Goal: Transaction & Acquisition: Purchase product/service

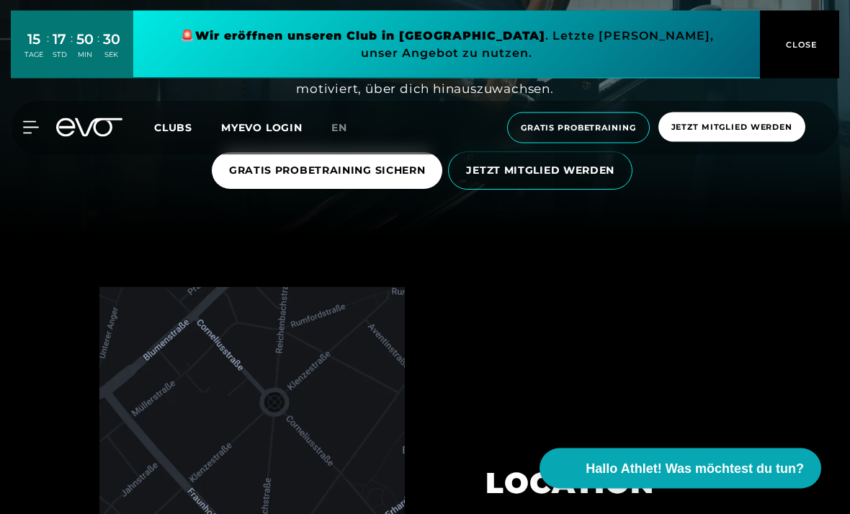
scroll to position [280, 0]
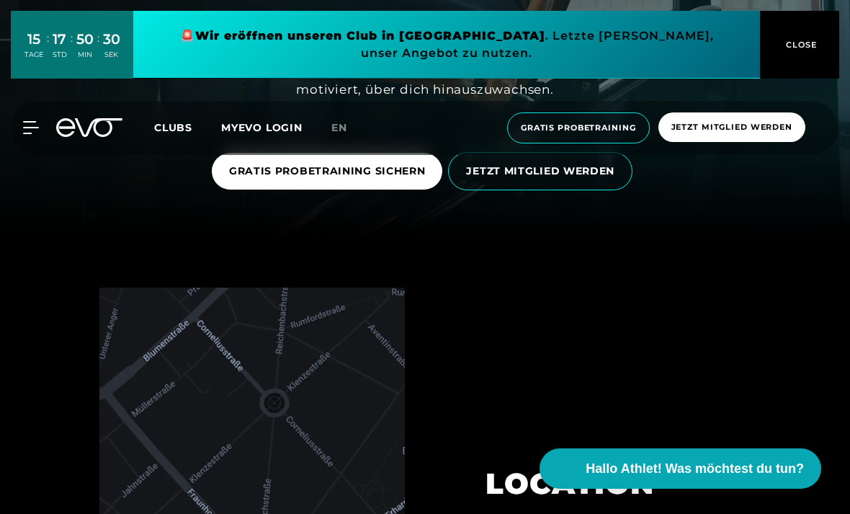
click at [244, 179] on span "GRATIS PROBETRAINING SICHERN" at bounding box center [327, 171] width 197 height 15
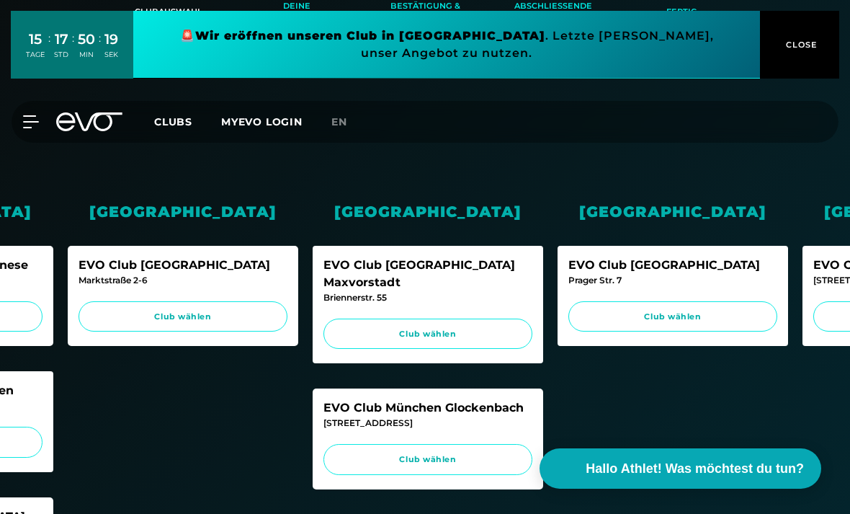
scroll to position [273, 0]
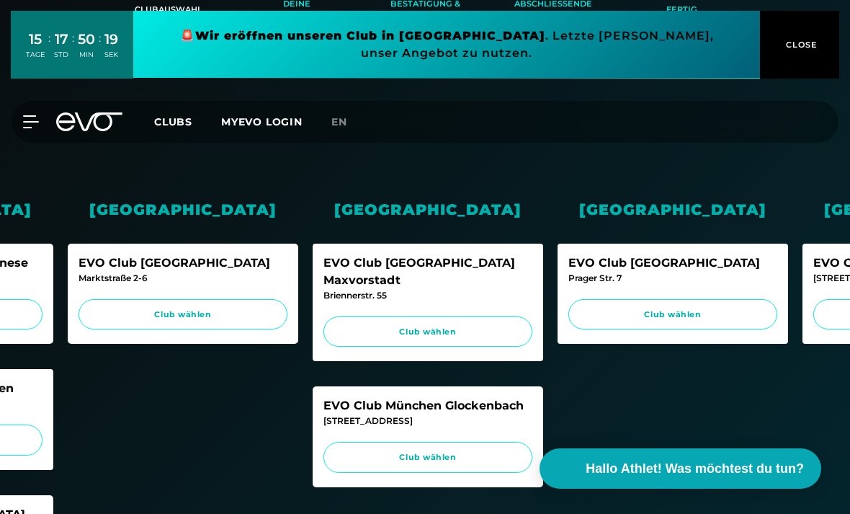
click at [352, 442] on span "Club wählen" at bounding box center [427, 457] width 209 height 31
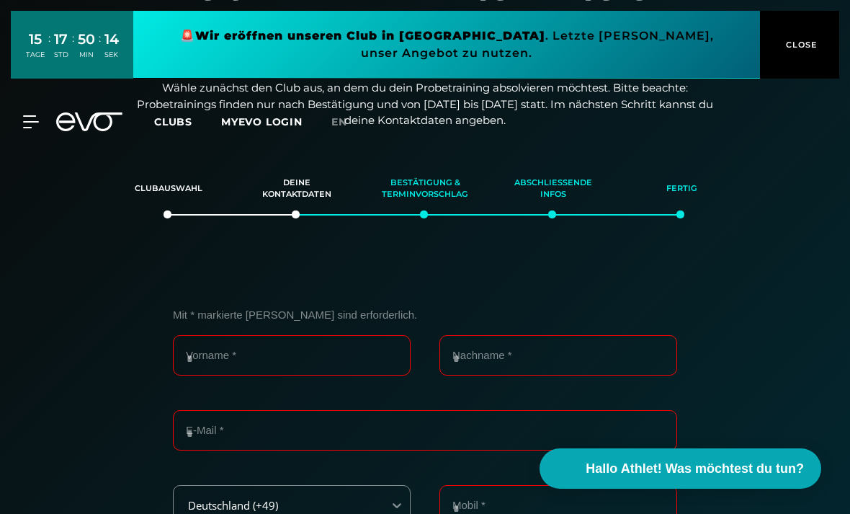
scroll to position [0, 0]
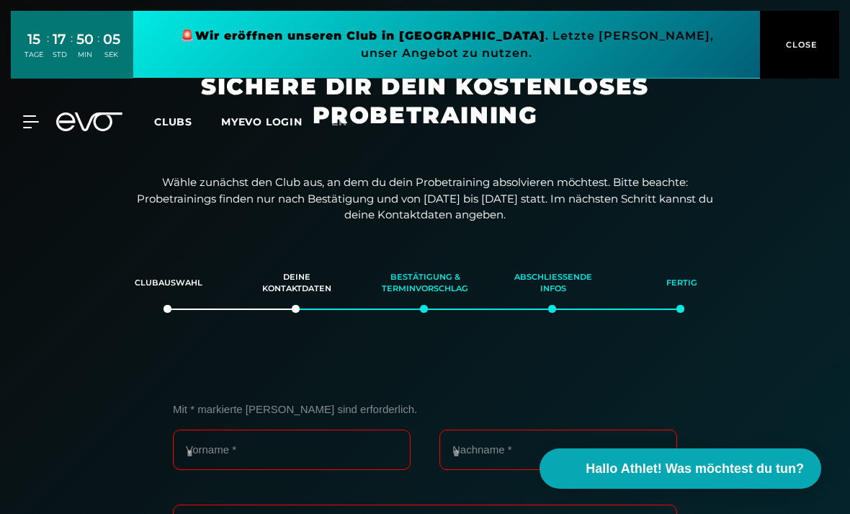
click at [809, 47] on span "CLOSE" at bounding box center [799, 44] width 35 height 13
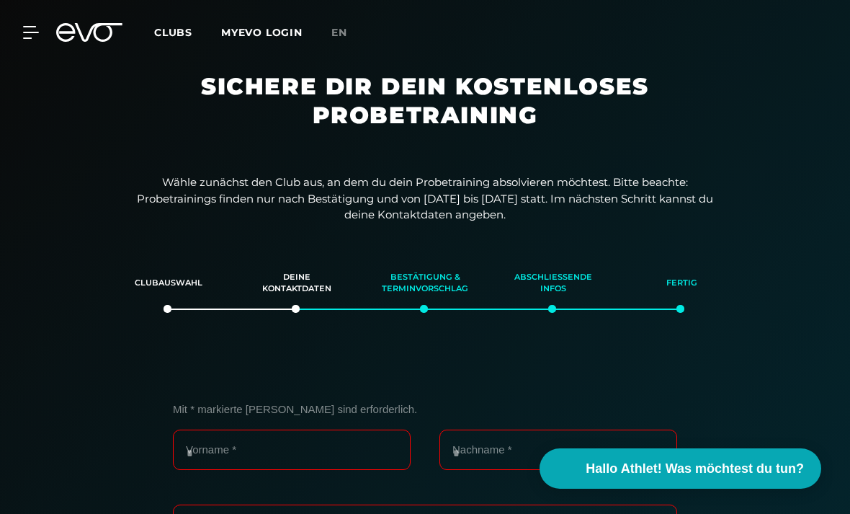
click at [25, 37] on icon at bounding box center [31, 32] width 16 height 13
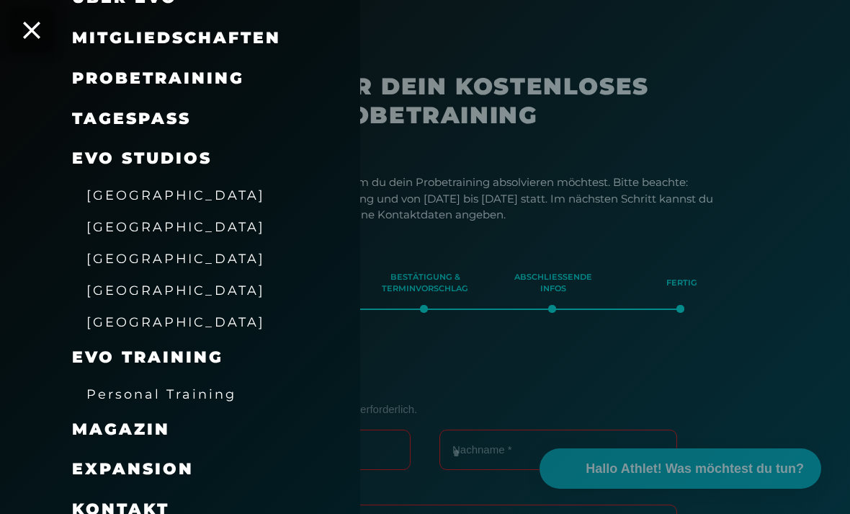
scroll to position [134, 0]
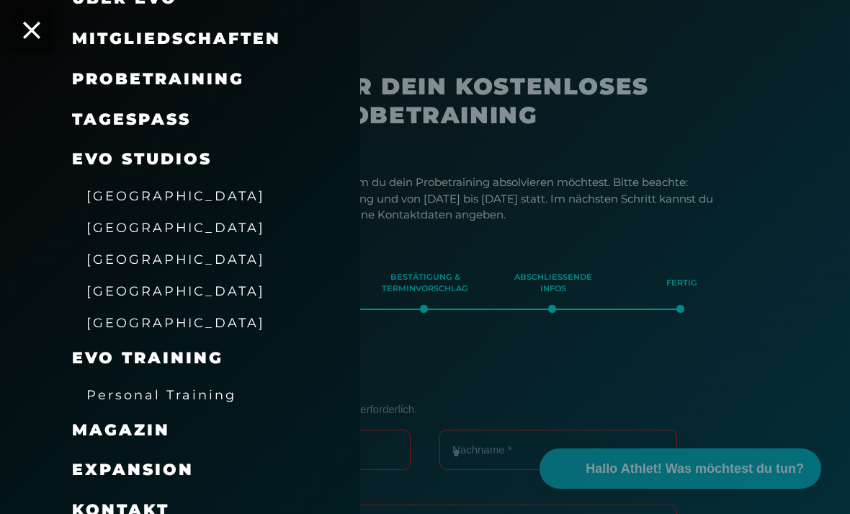
click at [99, 292] on span "[GEOGRAPHIC_DATA]" at bounding box center [175, 290] width 179 height 15
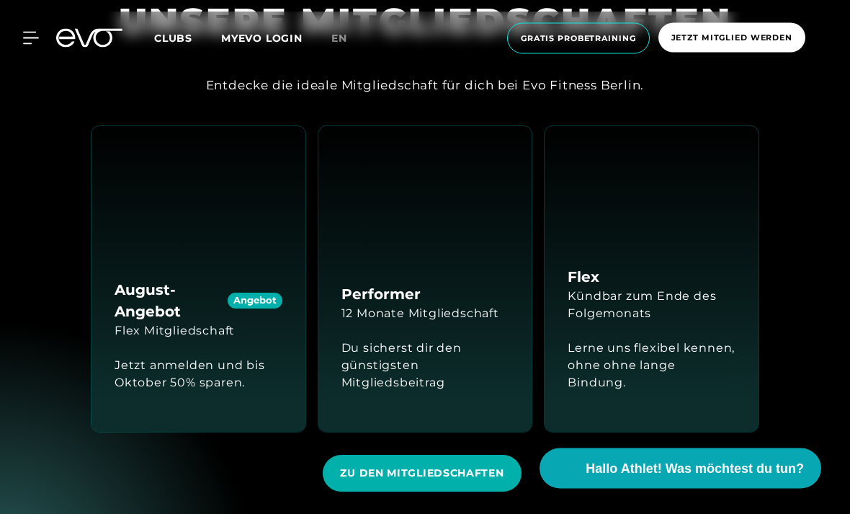
scroll to position [1355, 0]
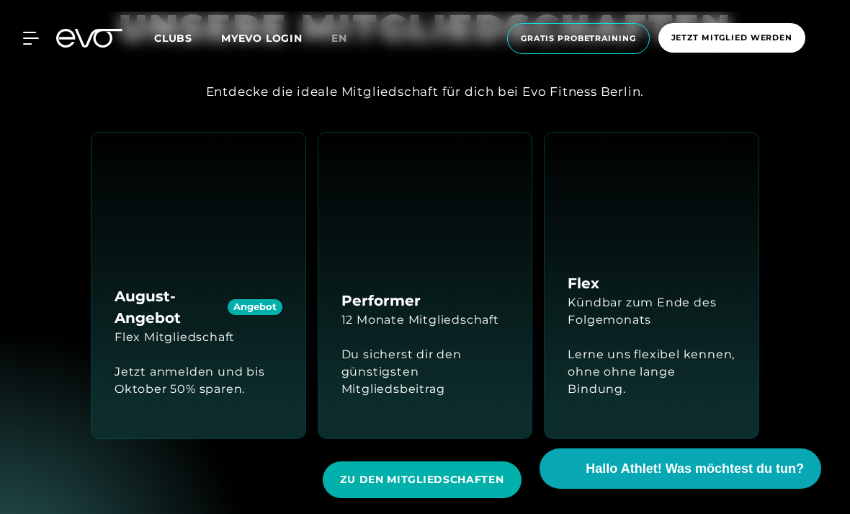
click at [196, 259] on div "August-Angebot Angebot Flex Mitgliedschaft Jetzt anmelden und bis Oktober 50% s…" at bounding box center [198, 285] width 214 height 305
click at [218, 261] on div "August-Angebot Angebot Flex Mitgliedschaft Jetzt anmelden und bis Oktober 50% s…" at bounding box center [198, 285] width 214 height 305
click at [481, 487] on span "ZU DEN MITGLIEDSCHAFTEN" at bounding box center [422, 479] width 164 height 15
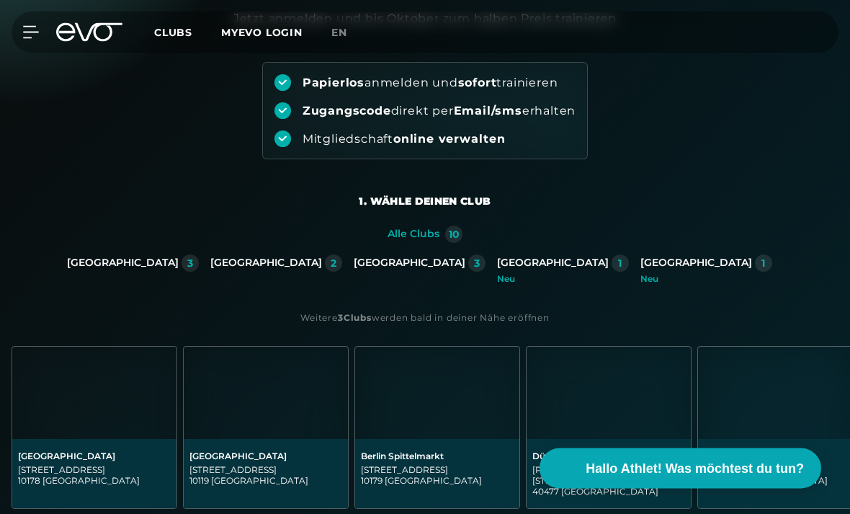
scroll to position [146, 0]
click at [497, 262] on div "[GEOGRAPHIC_DATA]" at bounding box center [553, 262] width 112 height 13
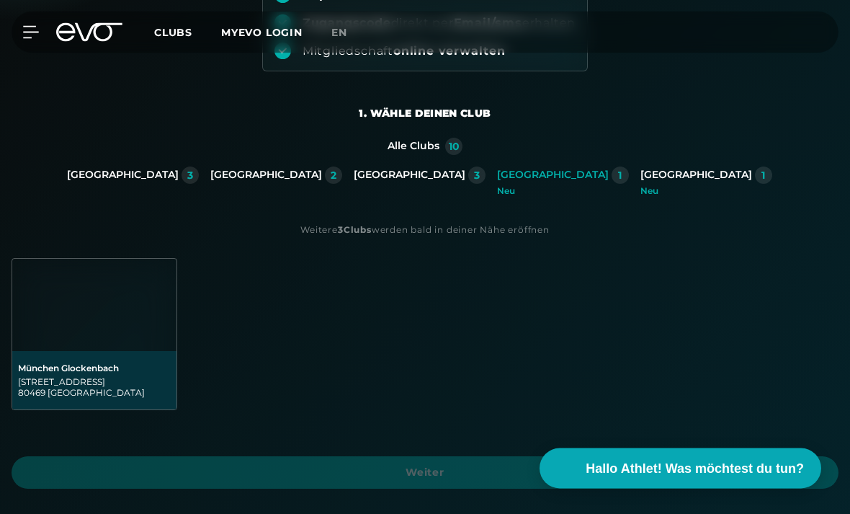
click at [118, 326] on img at bounding box center [94, 305] width 164 height 92
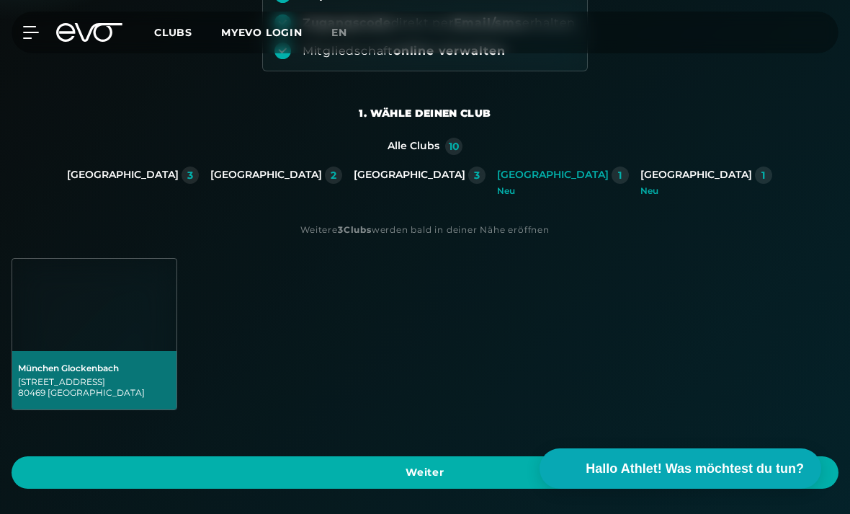
click at [502, 488] on span "Weiter" at bounding box center [425, 472] width 827 height 32
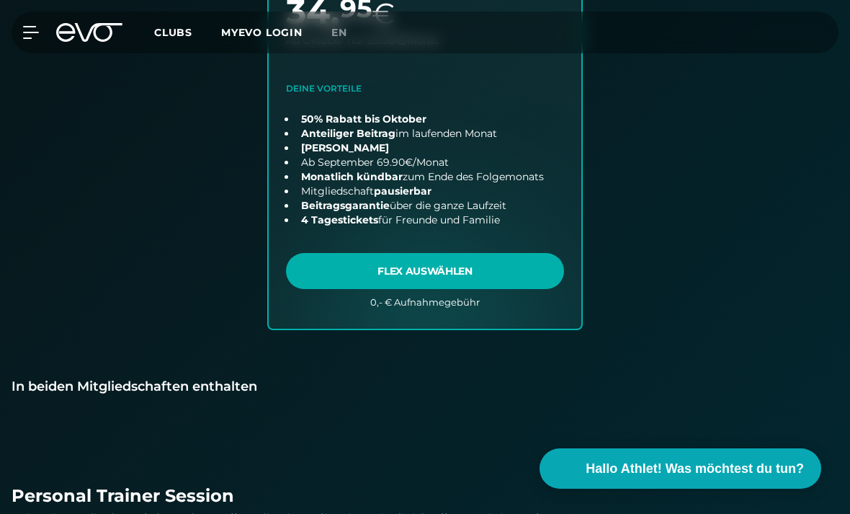
scroll to position [1130, 0]
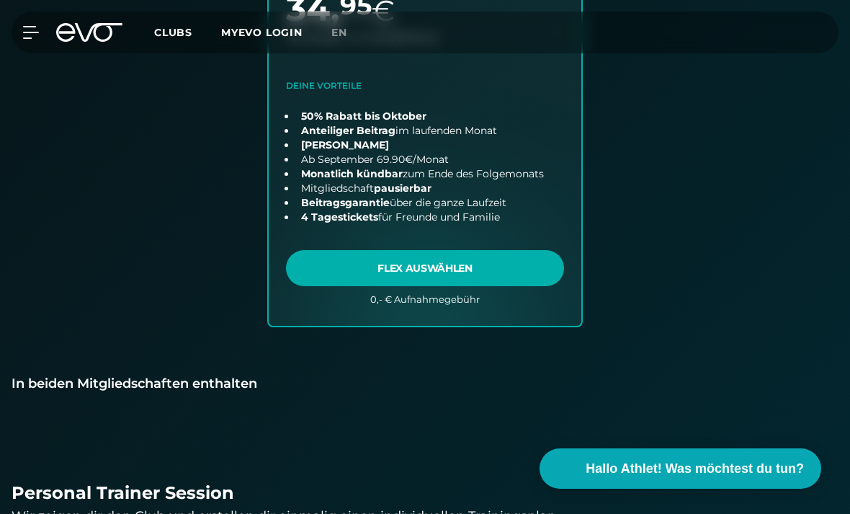
click at [485, 156] on link "choose plan" at bounding box center [425, 68] width 313 height 514
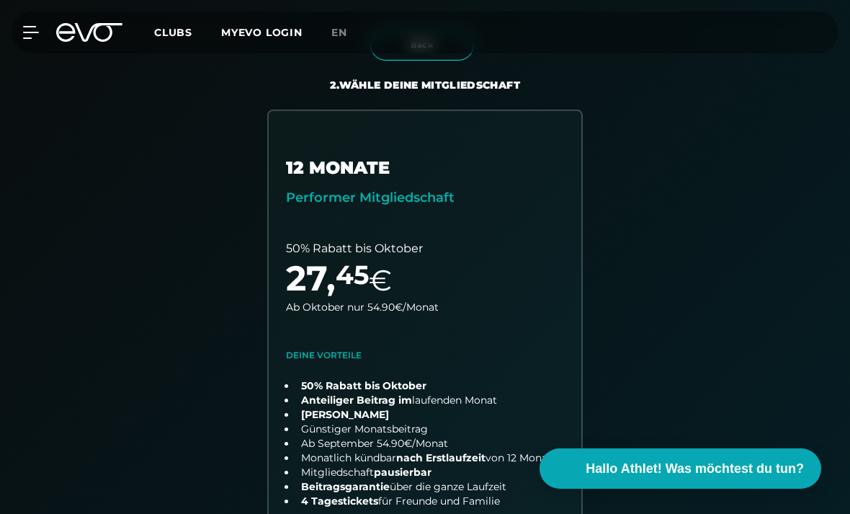
scroll to position [104, 0]
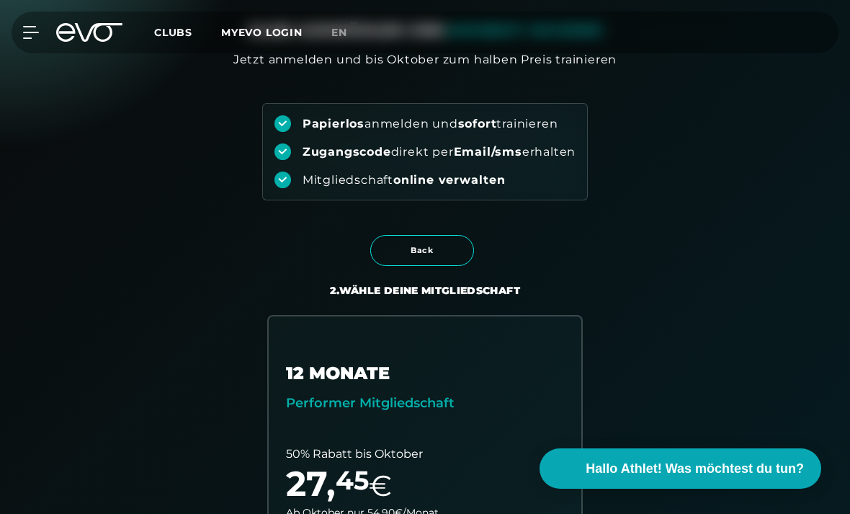
click at [50, 33] on div at bounding box center [90, 32] width 84 height 19
click at [18, 37] on div at bounding box center [22, 32] width 33 height 13
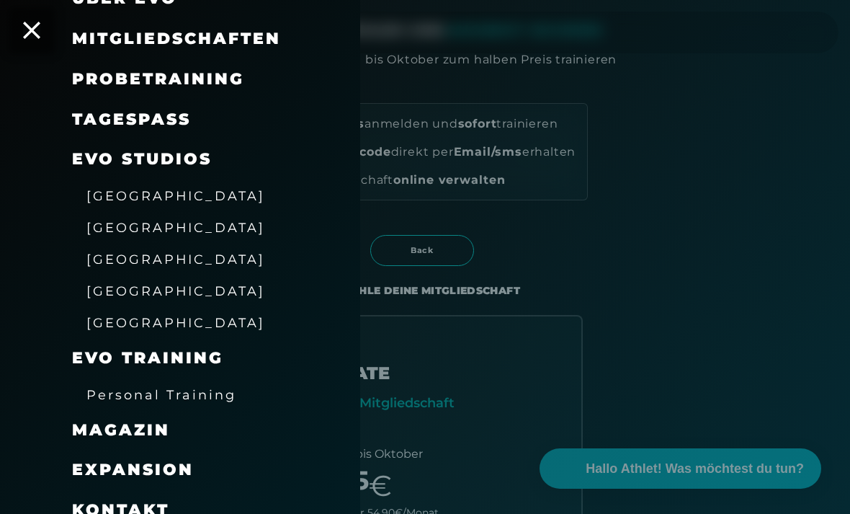
scroll to position [109, 0]
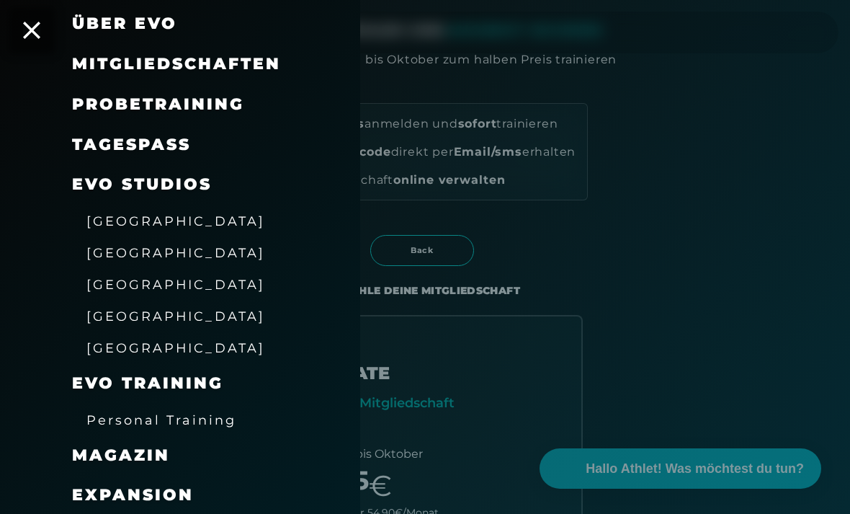
click at [76, 140] on link "TAGESPASS" at bounding box center [131, 144] width 119 height 19
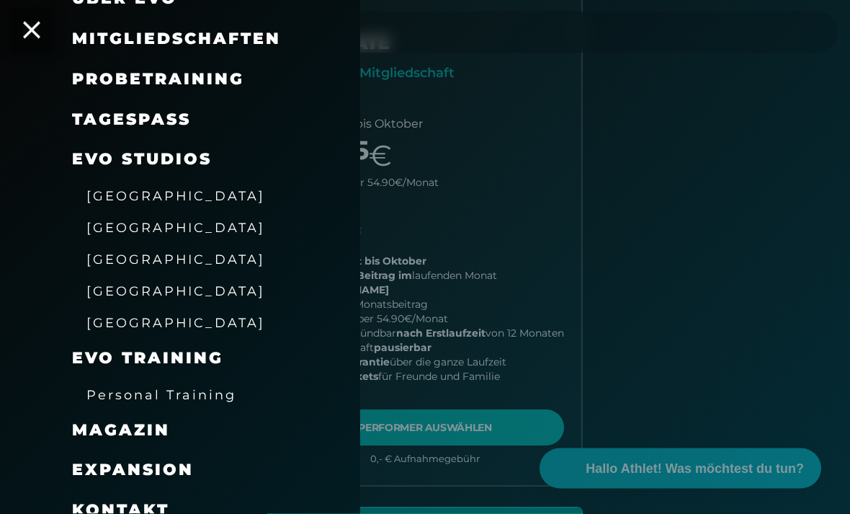
scroll to position [434, 0]
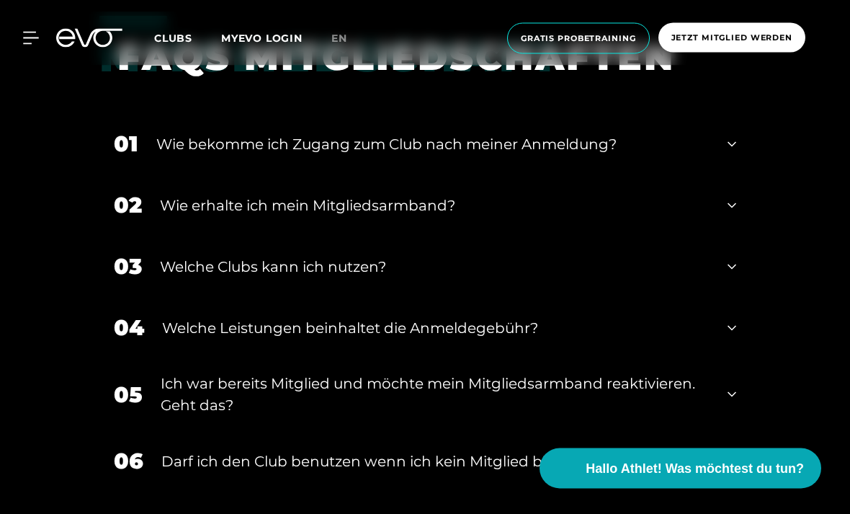
scroll to position [516, 0]
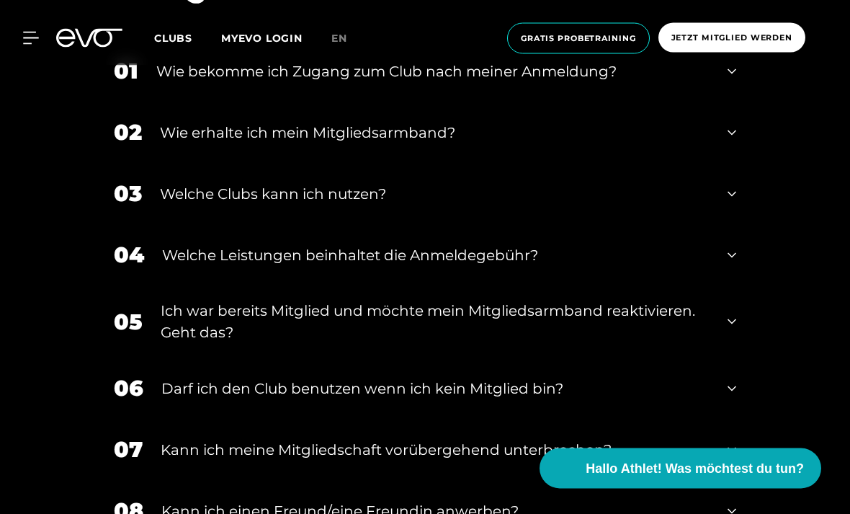
click at [742, 286] on div "04 Welche Leistungen beinhaltet die Anmeldegebühr?" at bounding box center [424, 255] width 651 height 61
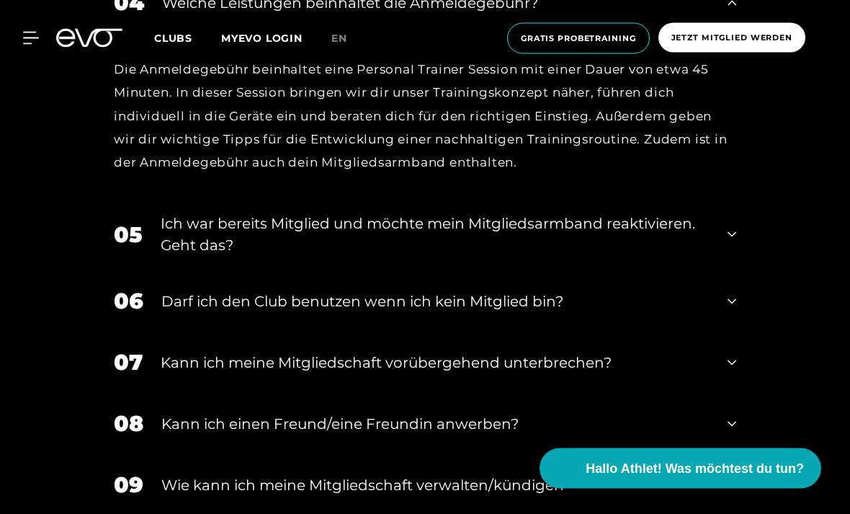
scroll to position [852, 0]
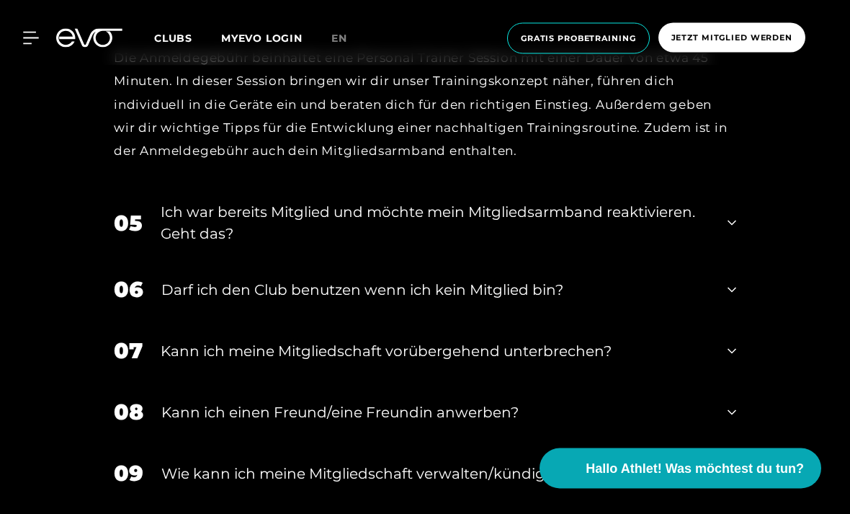
click at [727, 254] on div "05 Ich war bereits Mitglied und möchte mein Mitgliedsarmband reaktivieren. Geht…" at bounding box center [424, 223] width 651 height 72
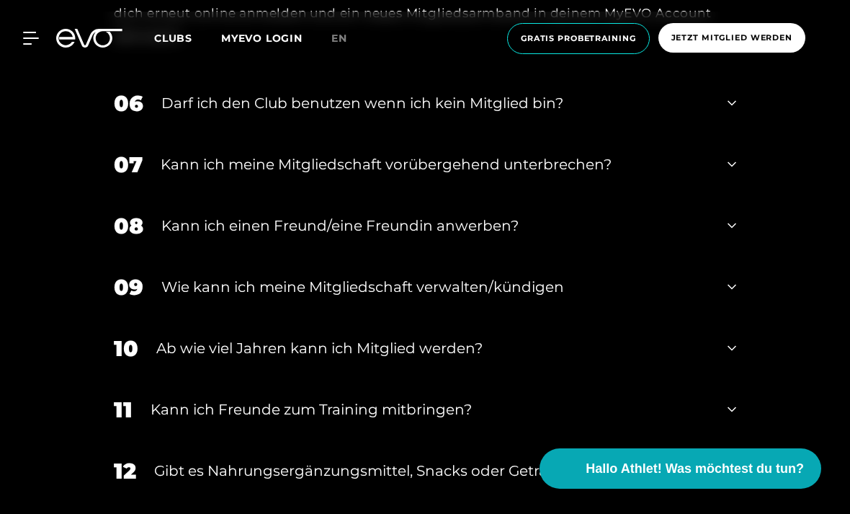
scroll to position [1184, 0]
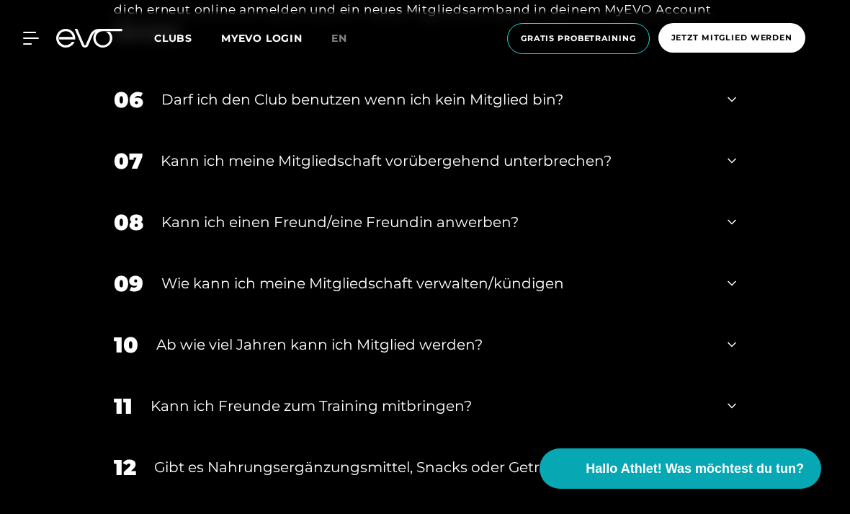
click at [742, 248] on div "08 Kann ich einen Freund/eine Freundin anwerben?" at bounding box center [424, 222] width 651 height 61
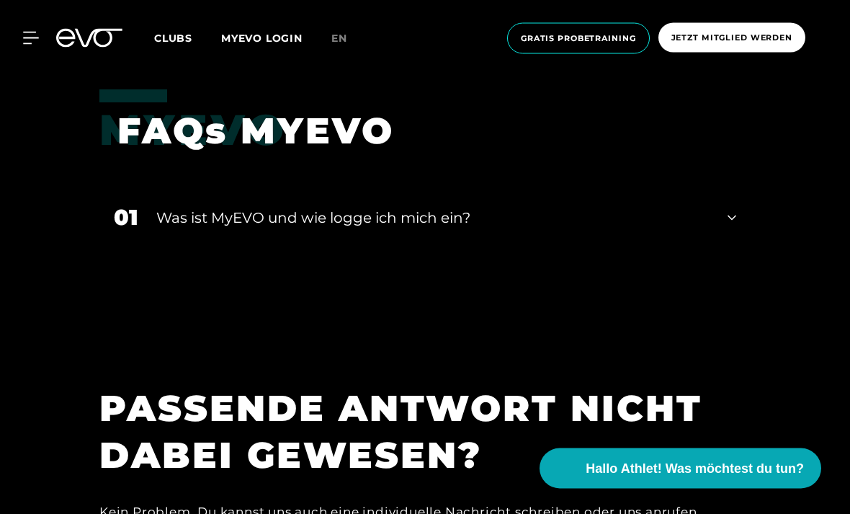
scroll to position [3172, 0]
click at [36, 38] on icon at bounding box center [30, 38] width 15 height 12
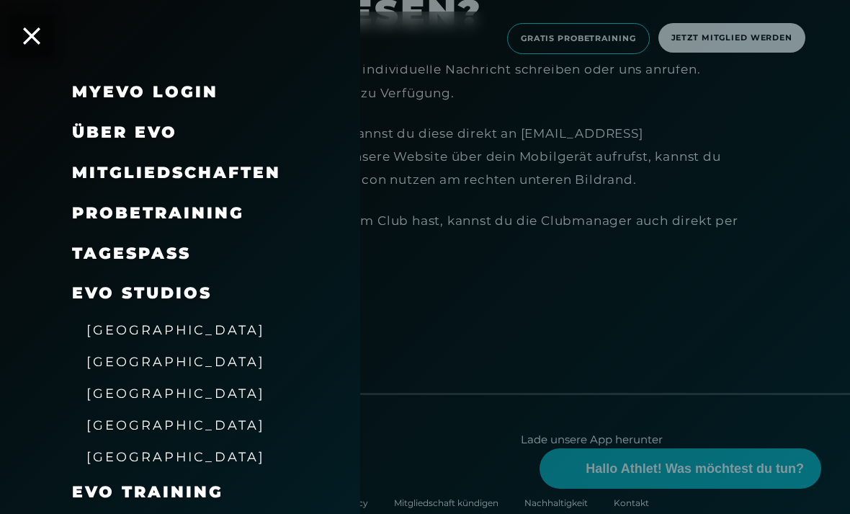
scroll to position [0, 0]
click at [34, 28] on icon at bounding box center [31, 35] width 17 height 17
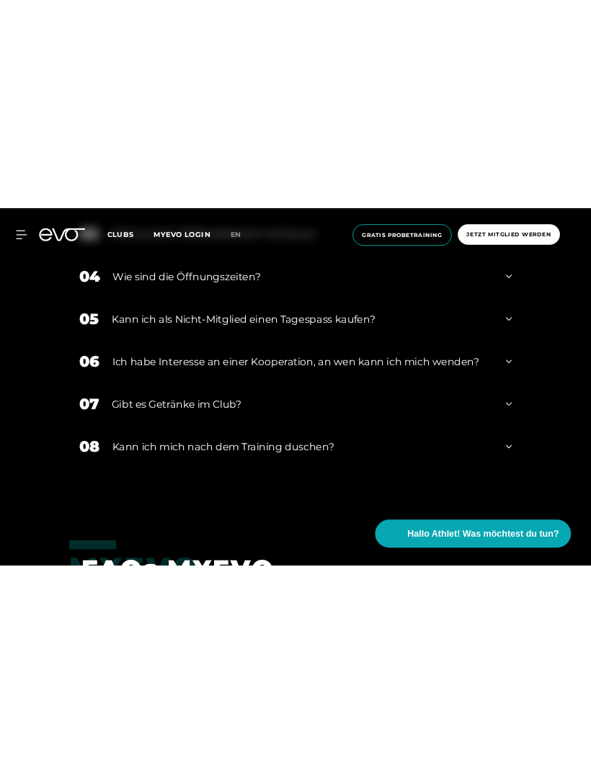
scroll to position [3165, 0]
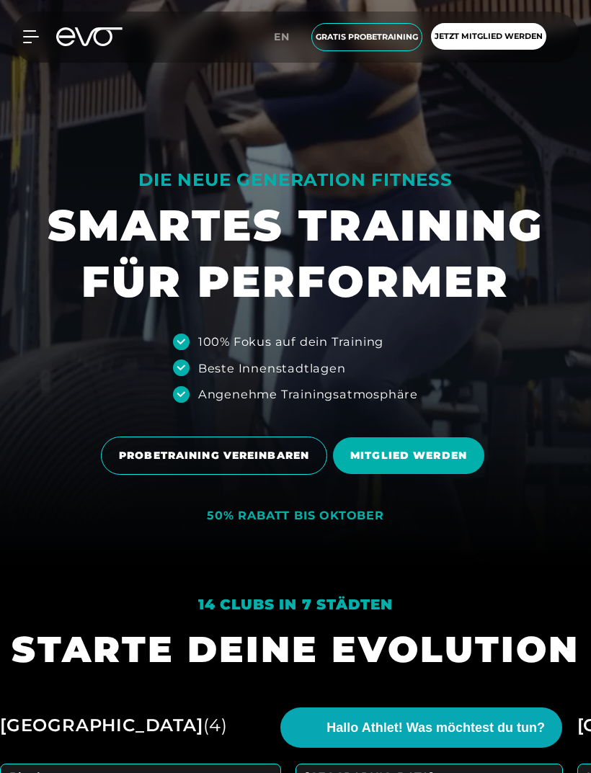
scroll to position [212, 0]
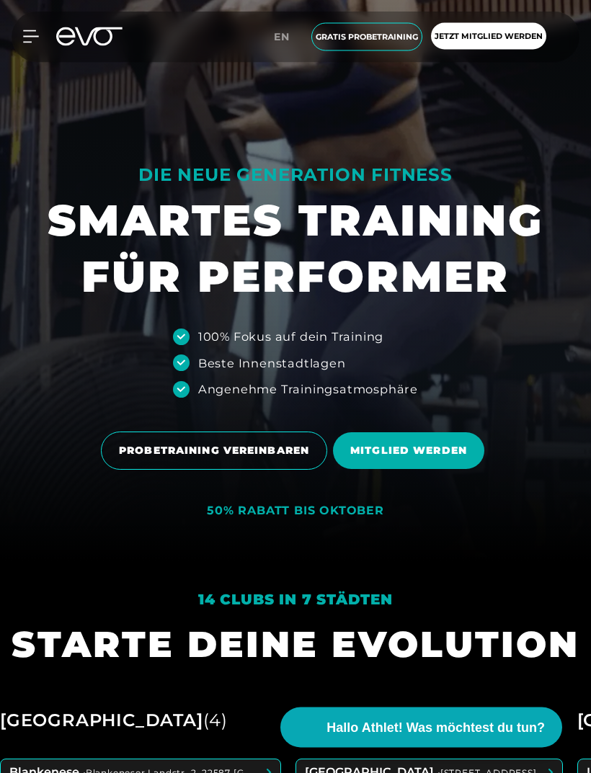
click at [450, 459] on span "MITGLIED WERDEN" at bounding box center [408, 451] width 117 height 15
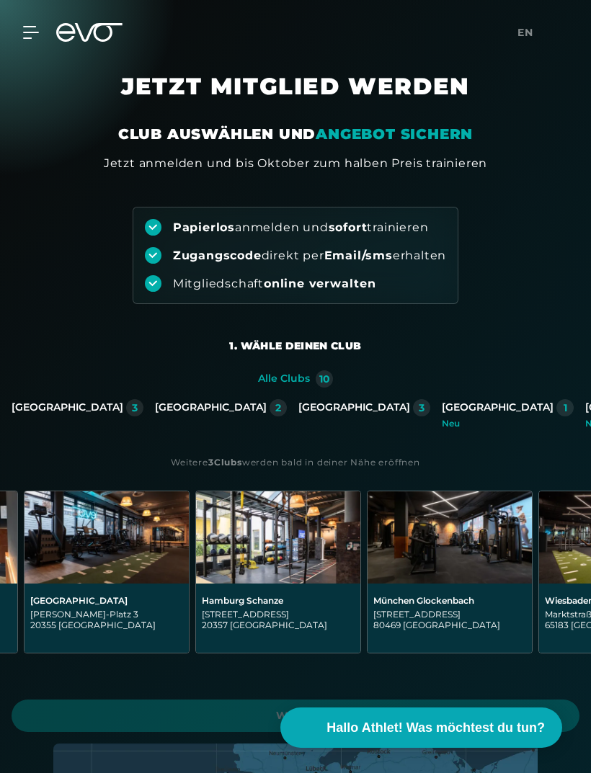
scroll to position [0, 1020]
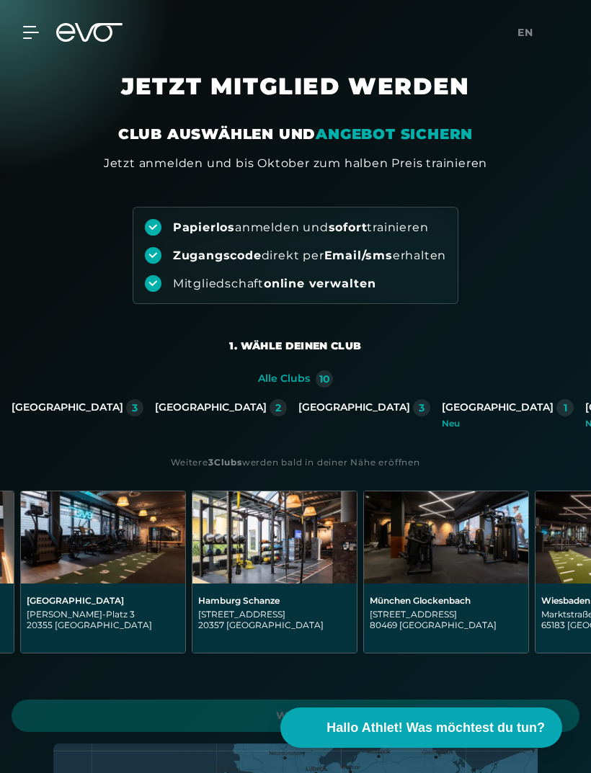
click at [470, 550] on img at bounding box center [446, 537] width 164 height 92
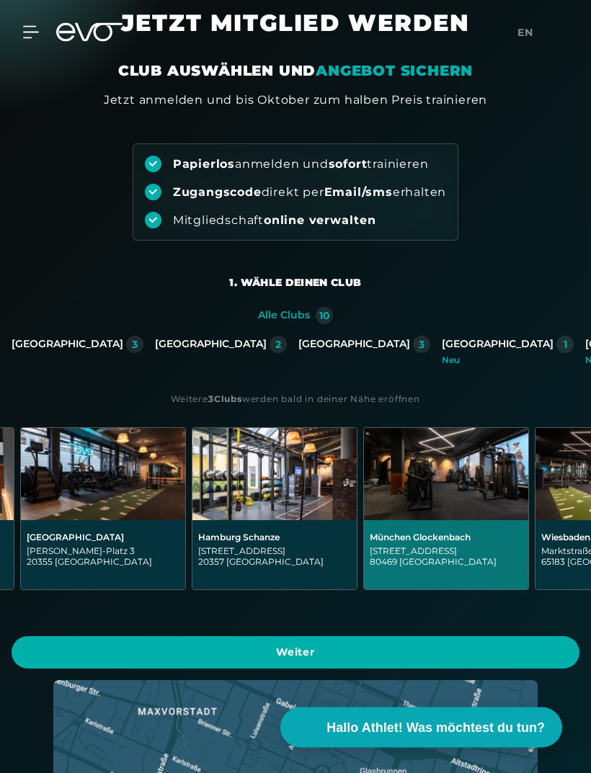
scroll to position [91, 0]
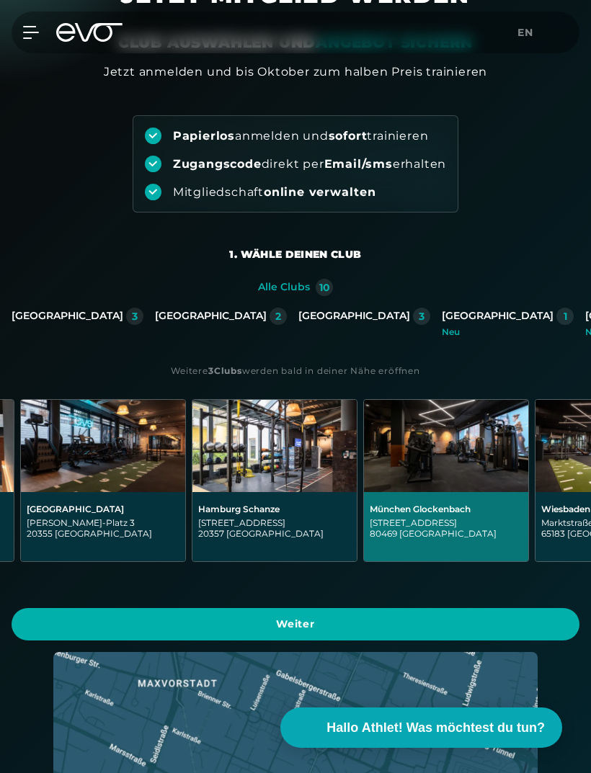
click at [446, 625] on span "Weiter" at bounding box center [296, 624] width 568 height 32
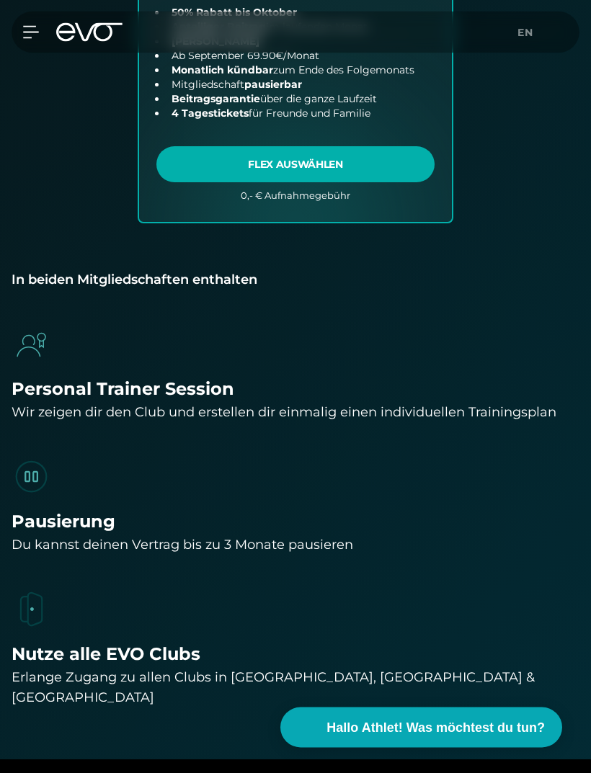
scroll to position [1235, 0]
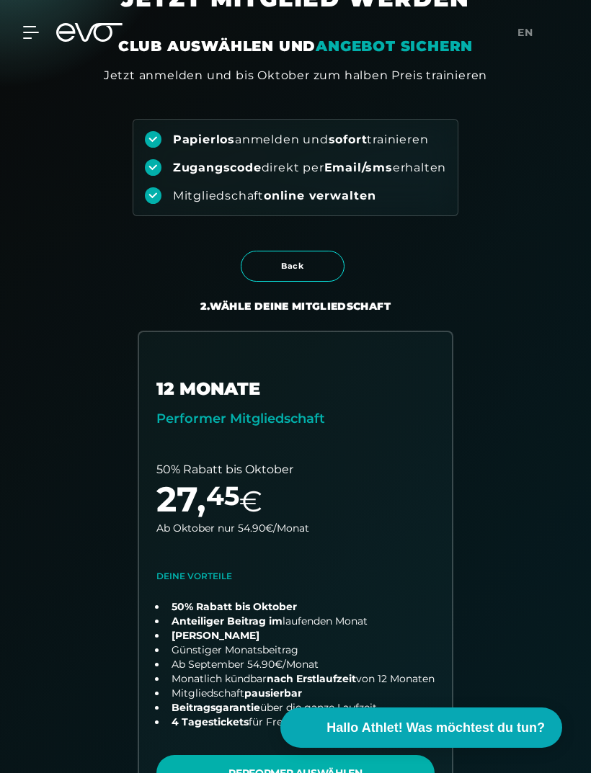
scroll to position [0, 0]
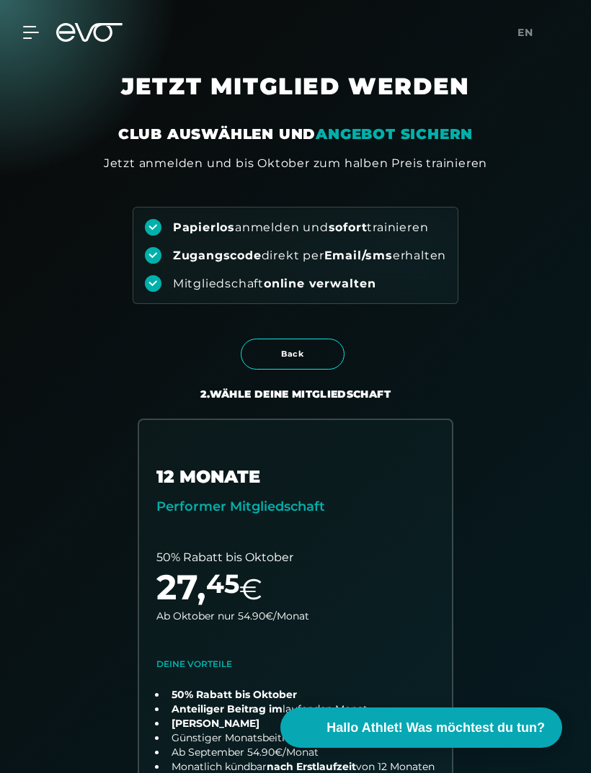
click at [35, 33] on icon at bounding box center [30, 33] width 15 height 12
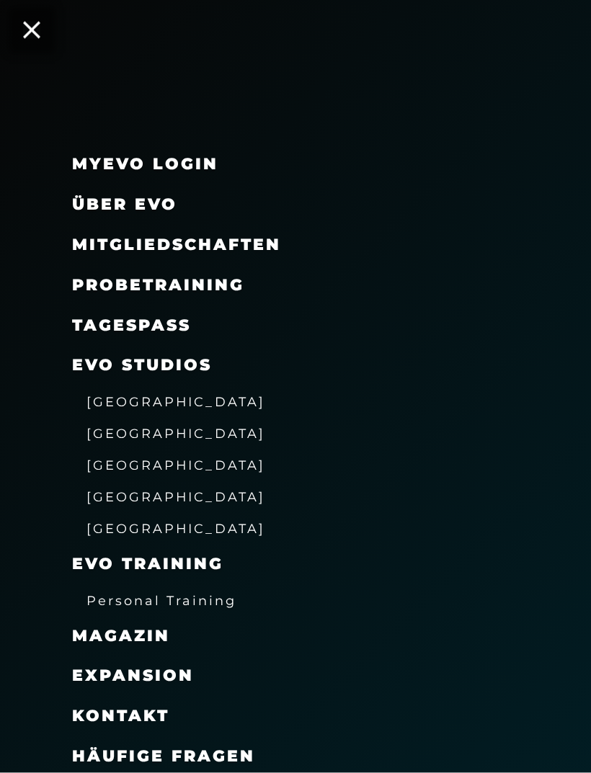
scroll to position [299, 0]
